Goal: Find contact information: Find contact information

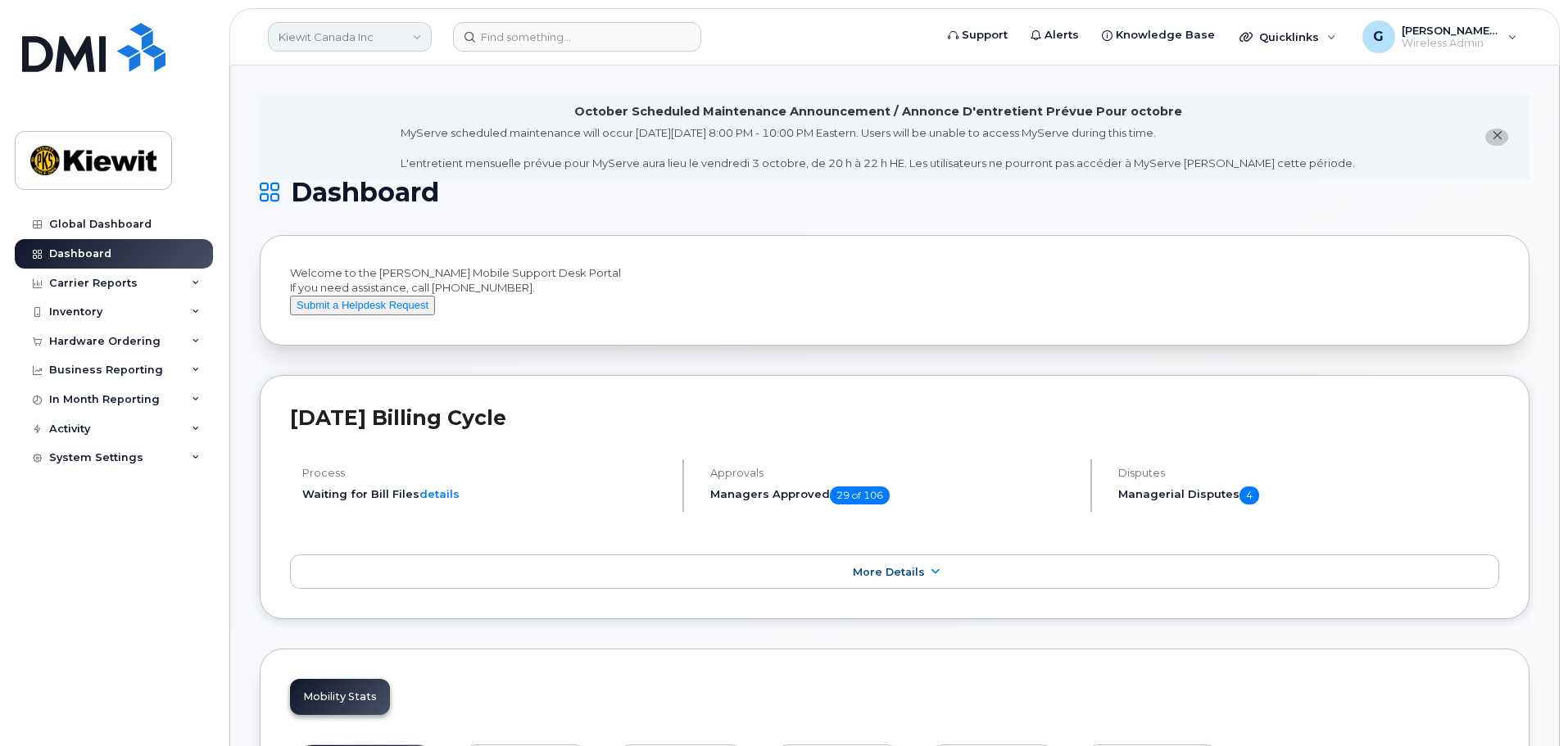
click at [390, 38] on link "Kiewit Canada Inc" at bounding box center [350, 37] width 164 height 29
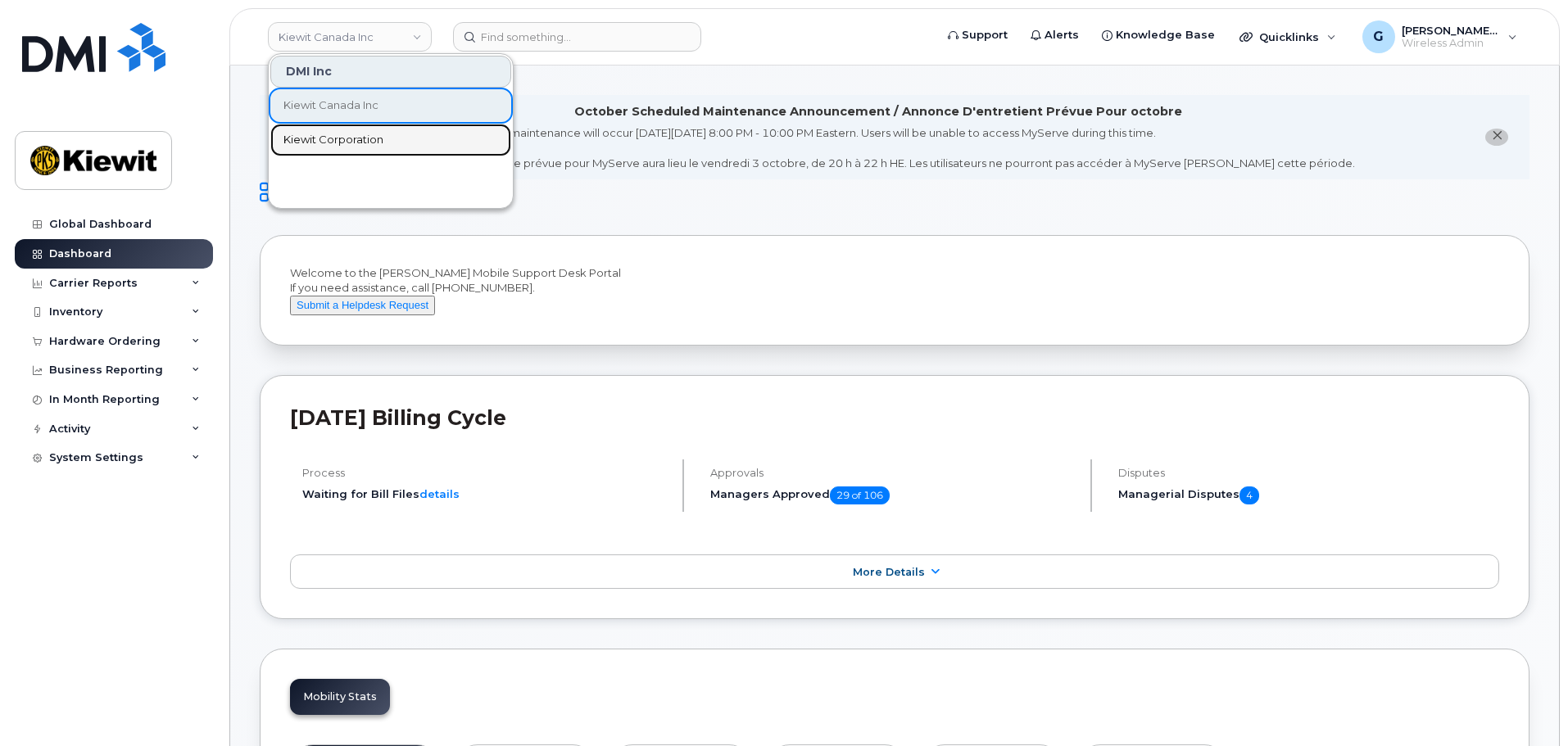
drag, startPoint x: 357, startPoint y: 139, endPoint x: 387, endPoint y: 134, distance: 30.4
click at [357, 139] on span "Kiewit Corporation" at bounding box center [333, 140] width 100 height 17
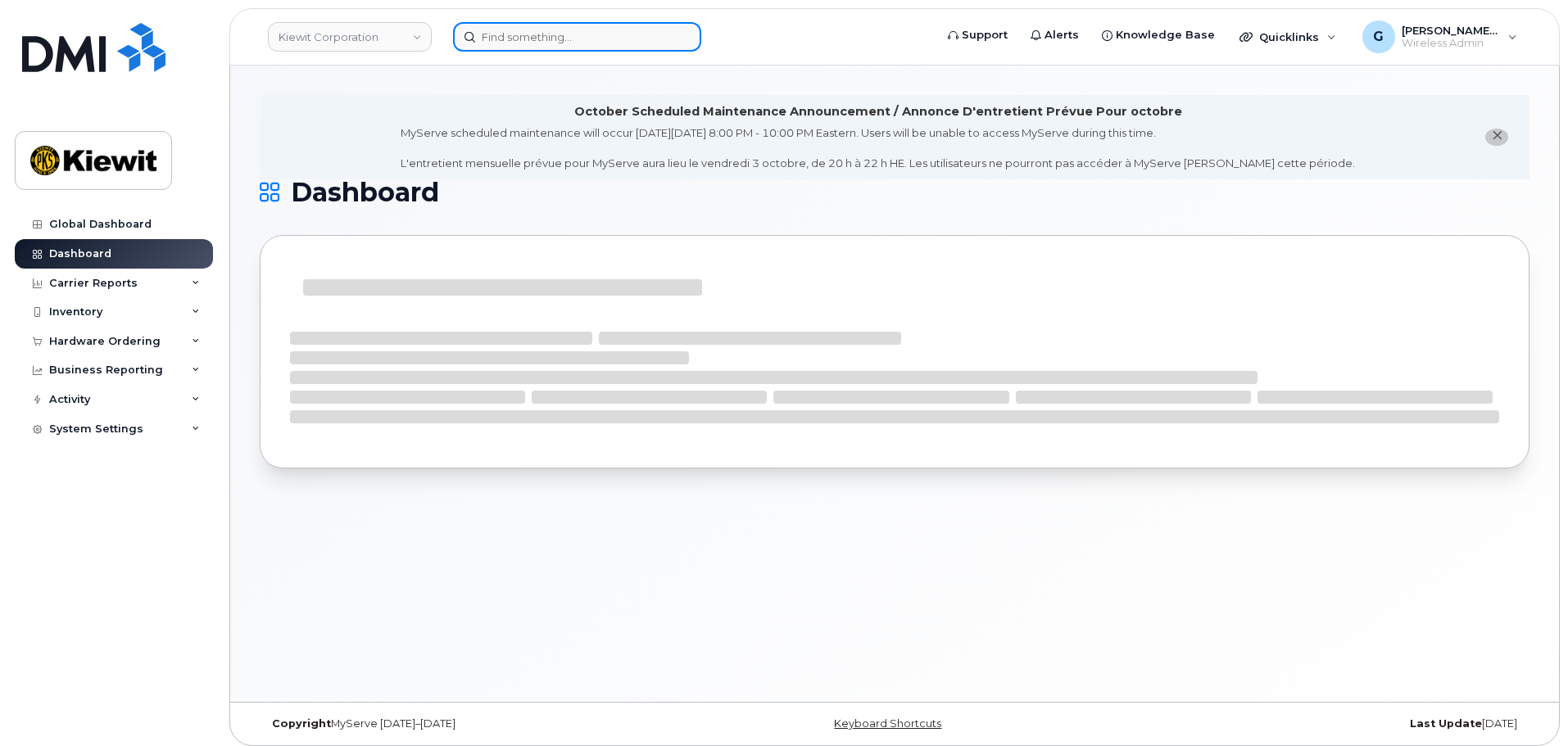
click at [514, 45] on input at bounding box center [577, 37] width 249 height 29
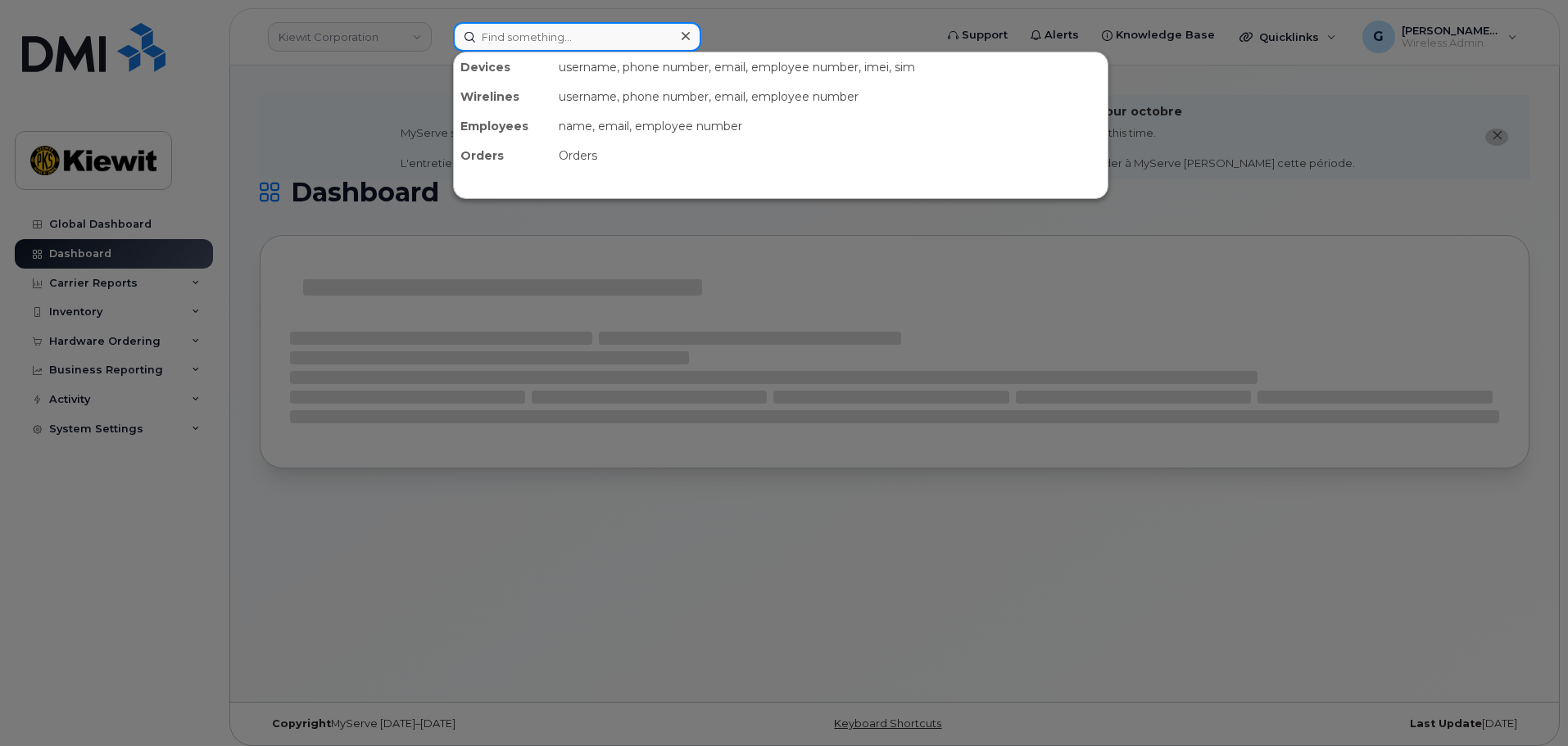
paste input "497517"
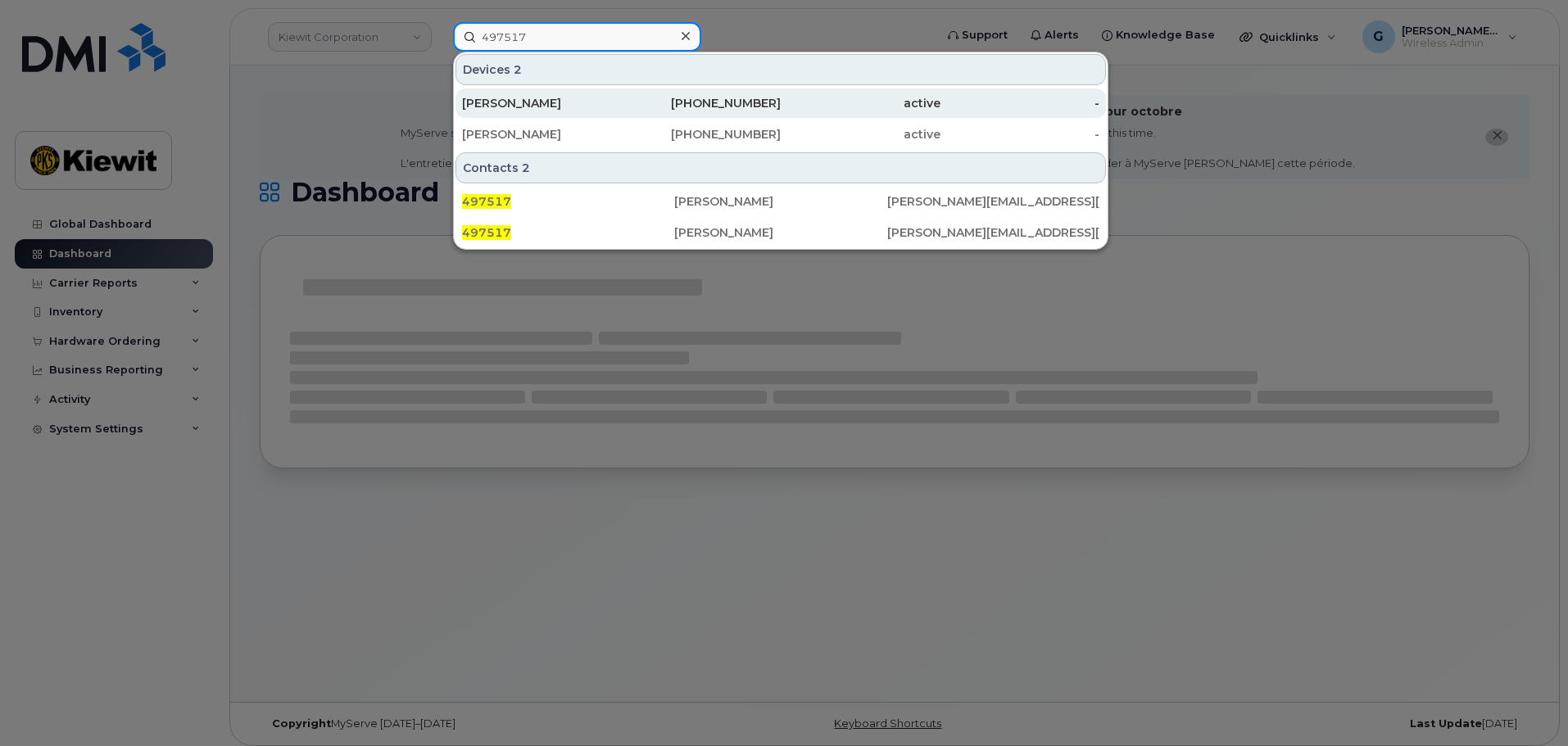
type input "497517"
click at [578, 101] on div "[PERSON_NAME]" at bounding box center [542, 103] width 159 height 17
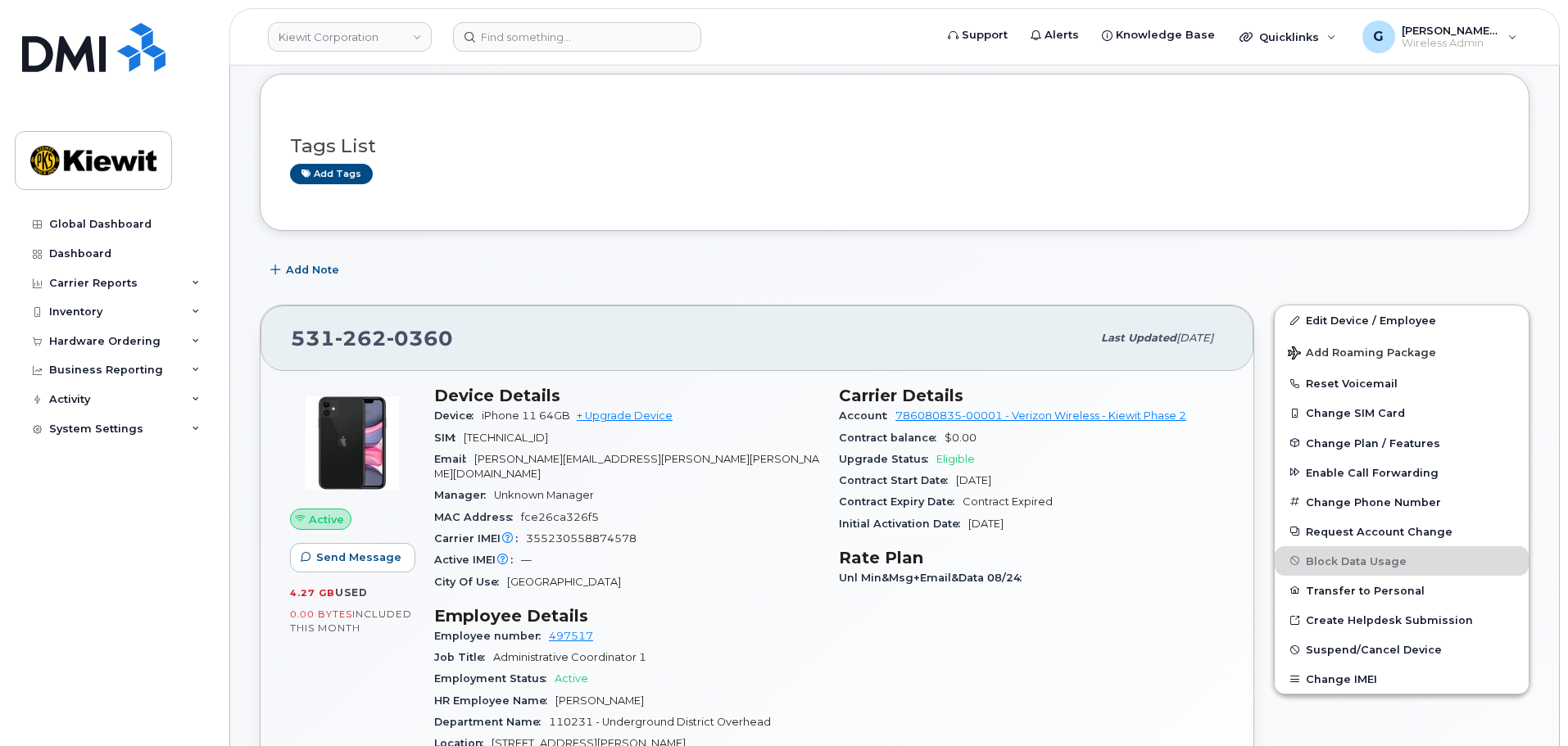
scroll to position [246, 0]
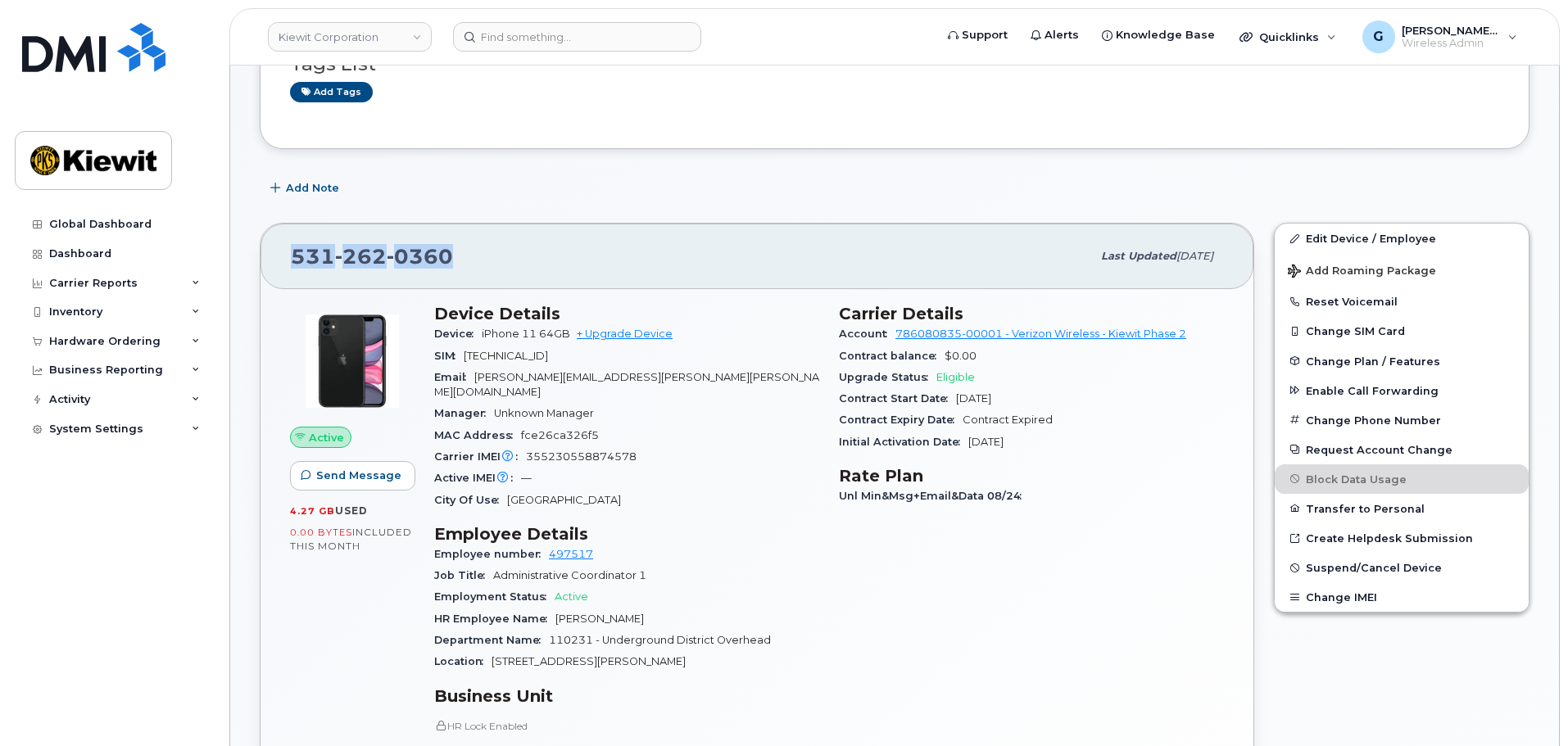
drag, startPoint x: 474, startPoint y: 264, endPoint x: 278, endPoint y: 261, distance: 196.0
click at [278, 261] on div "531 262 0360 Last updated Sep 06, 2025" at bounding box center [757, 255] width 993 height 65
copy span "531 262 0360"
